Goal: Transaction & Acquisition: Purchase product/service

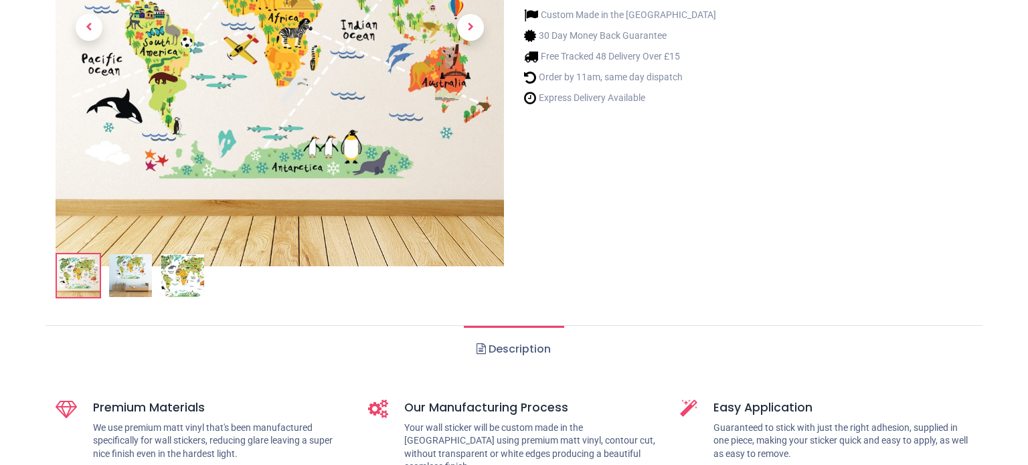
scroll to position [407, 0]
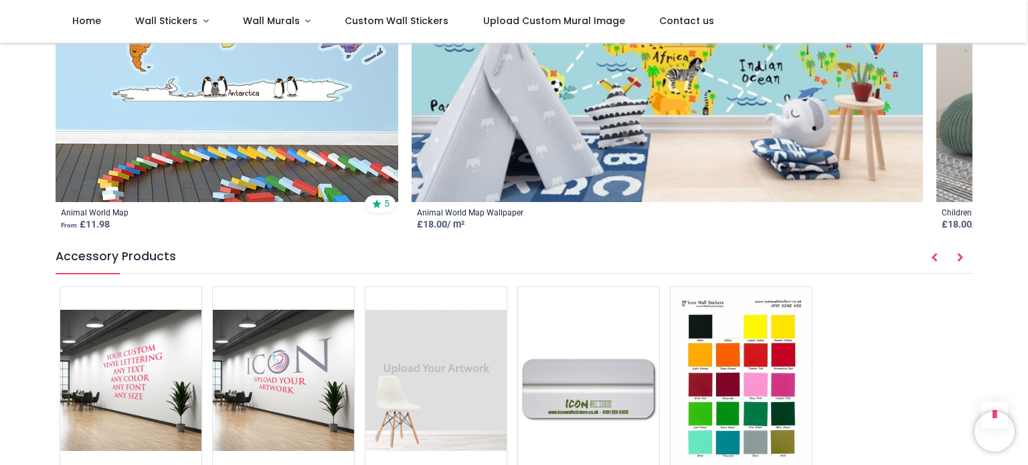
scroll to position [1866, 0]
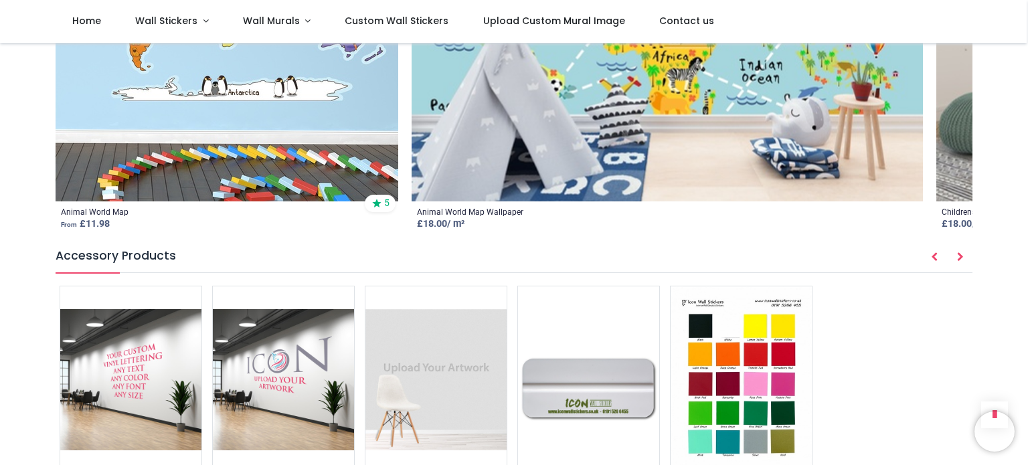
click at [711, 139] on img at bounding box center [667, 30] width 511 height 343
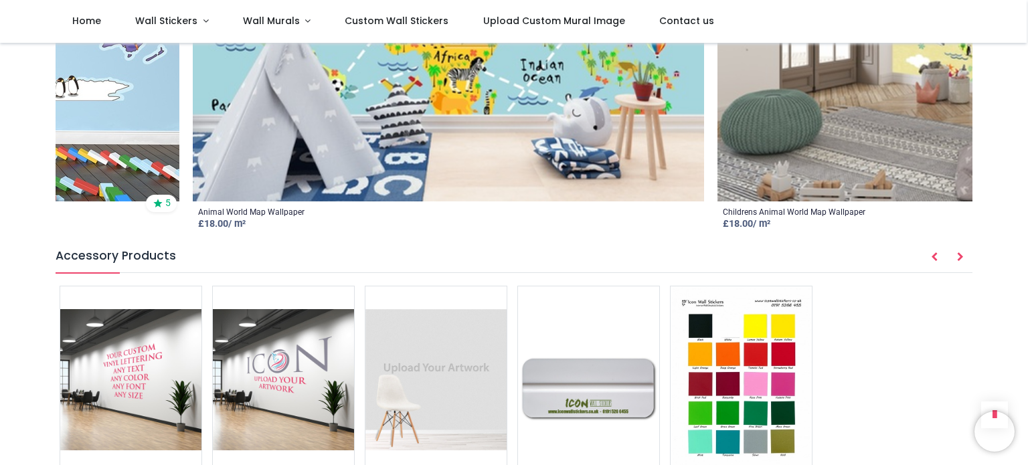
scroll to position [2489, 0]
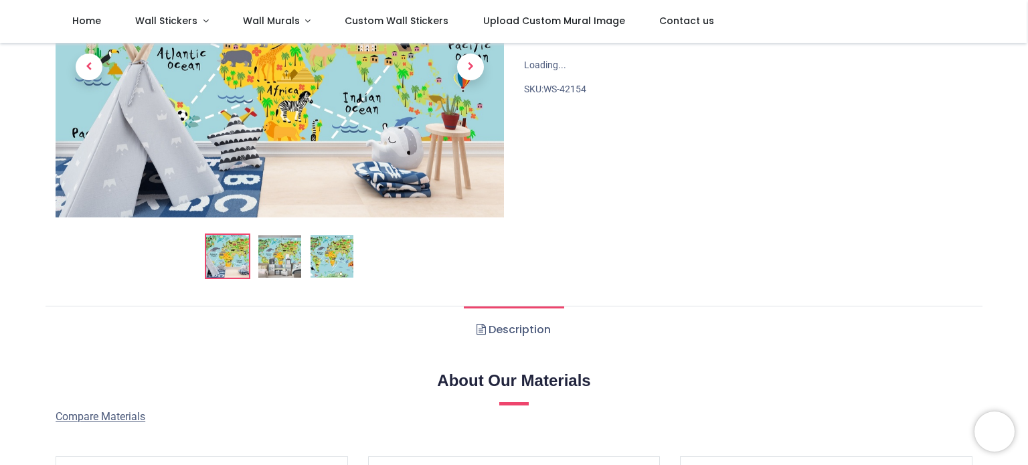
scroll to position [7, 0]
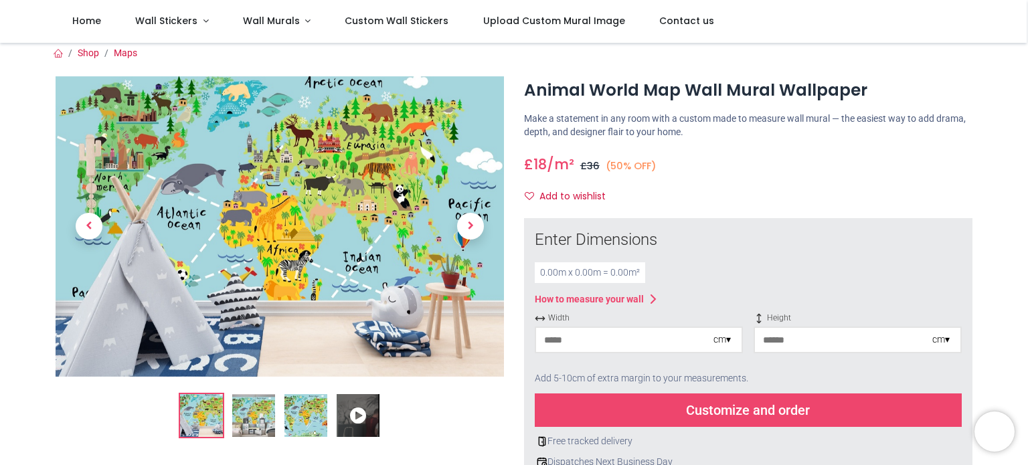
click at [687, 344] on input "number" at bounding box center [624, 340] width 177 height 24
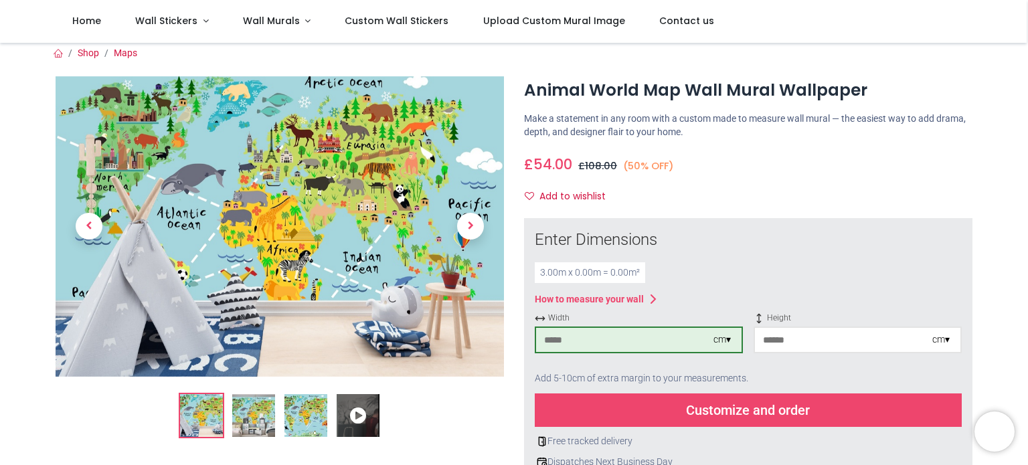
type input "***"
click at [791, 331] on input "number" at bounding box center [843, 340] width 177 height 24
type input "***"
click at [813, 411] on div "Customize and order" at bounding box center [748, 409] width 427 height 33
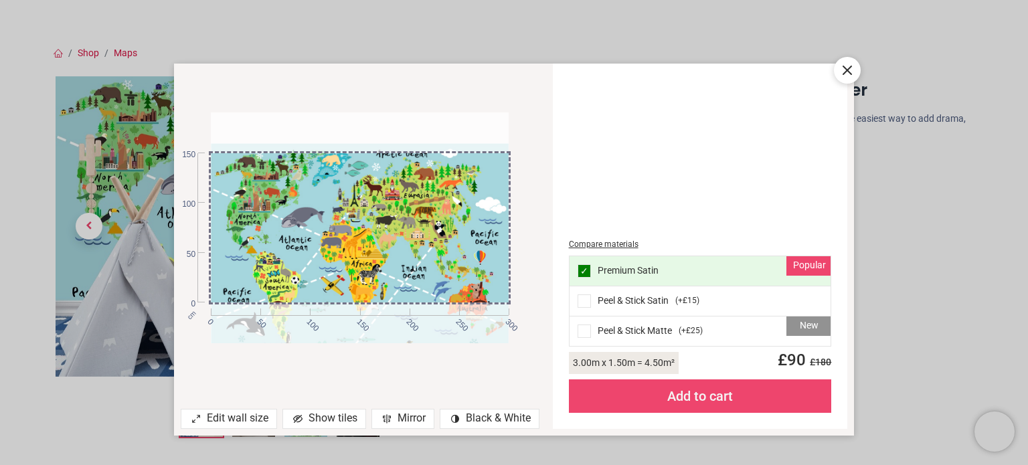
drag, startPoint x: 472, startPoint y: 201, endPoint x: 470, endPoint y: 232, distance: 30.8
click at [470, 232] on div at bounding box center [360, 259] width 298 height 232
click at [859, 66] on div at bounding box center [847, 70] width 27 height 27
